Goal: Information Seeking & Learning: Check status

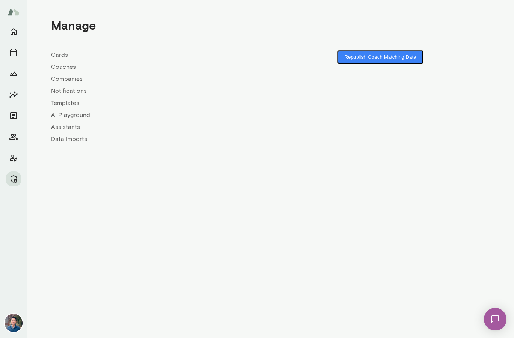
click at [68, 67] on link "Coaches" at bounding box center [161, 66] width 220 height 9
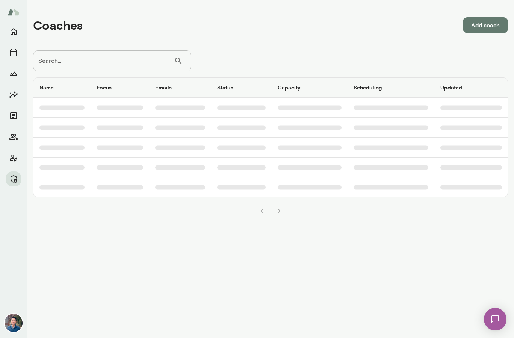
click at [77, 68] on input "Search..." at bounding box center [103, 60] width 141 height 21
type input "*******"
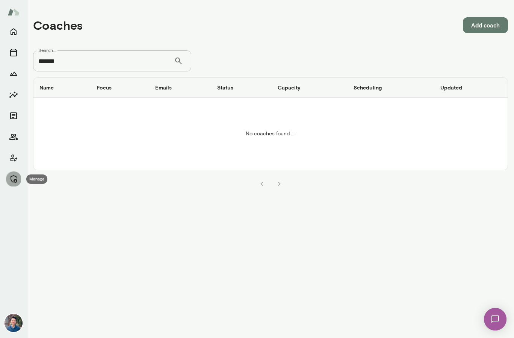
drag, startPoint x: 15, startPoint y: 179, endPoint x: 41, endPoint y: 135, distance: 50.4
click at [15, 179] on icon "Manage" at bounding box center [14, 179] width 7 height 8
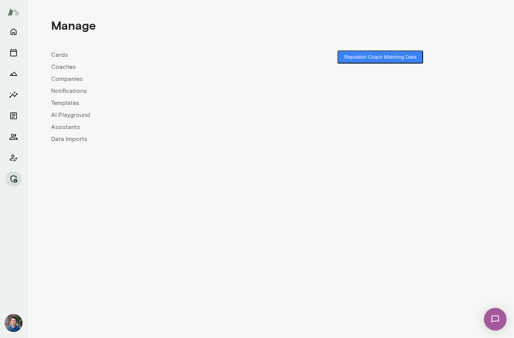
click at [65, 78] on link "Companies" at bounding box center [161, 78] width 220 height 9
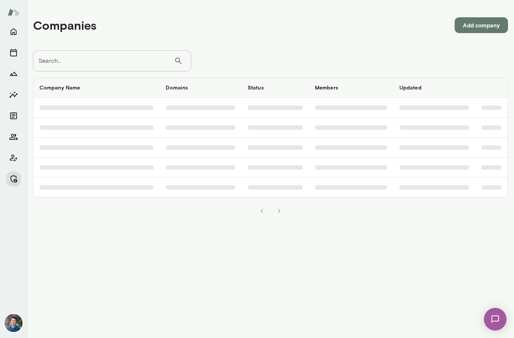
click at [68, 58] on input "Search..." at bounding box center [103, 60] width 141 height 21
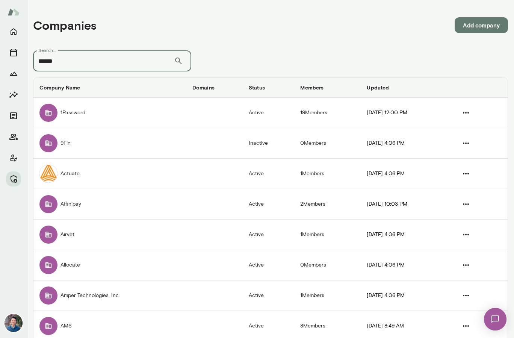
type input "******"
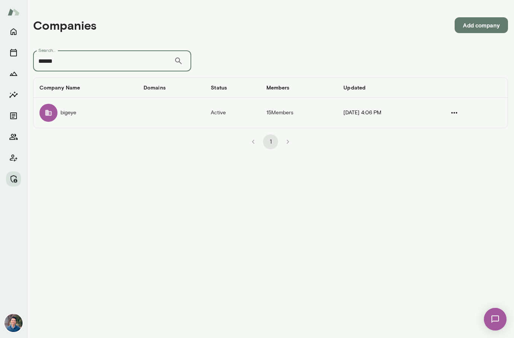
click at [82, 114] on td "bigeye" at bounding box center [85, 113] width 104 height 30
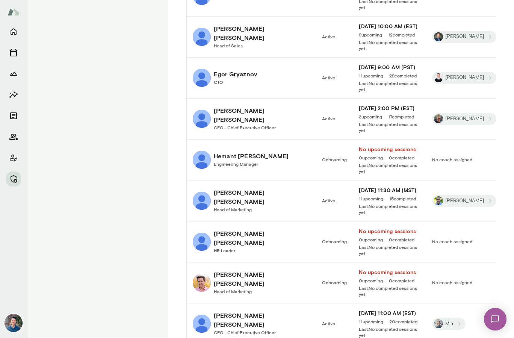
scroll to position [329, 0]
click at [218, 125] on span "CEO—Chief Executive Officer" at bounding box center [245, 127] width 62 height 5
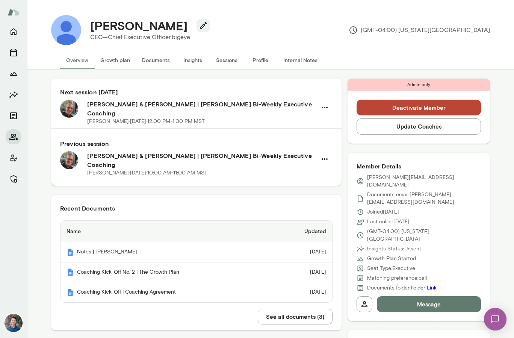
click at [227, 60] on button "Sessions" at bounding box center [227, 60] width 34 height 18
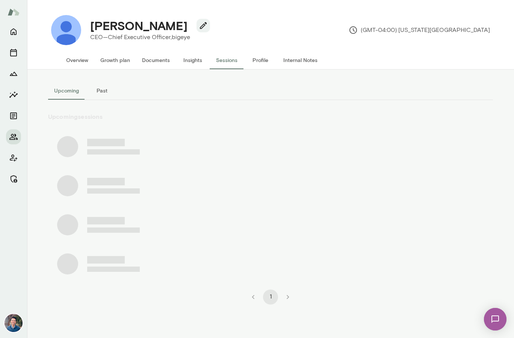
click at [103, 91] on button "Past" at bounding box center [102, 91] width 34 height 18
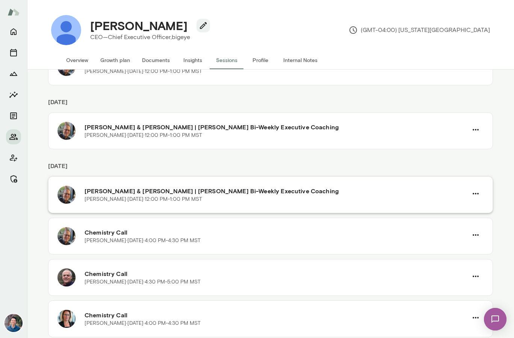
scroll to position [689, 0]
